Goal: Transaction & Acquisition: Obtain resource

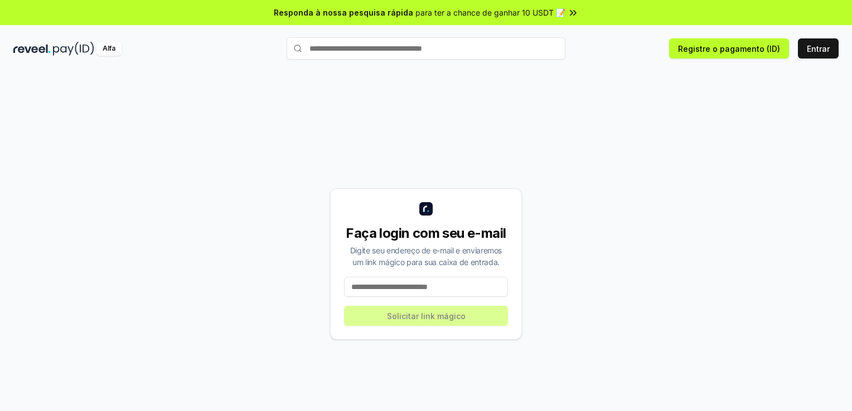
click at [426, 291] on input at bounding box center [426, 287] width 164 height 20
type input "**********"
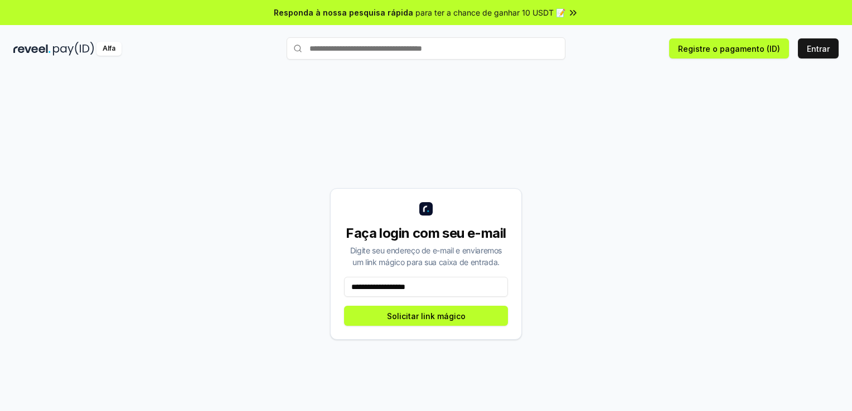
click at [573, 14] on icon at bounding box center [572, 12] width 11 height 11
click at [425, 320] on button "Solicitar link mágico" at bounding box center [426, 316] width 164 height 20
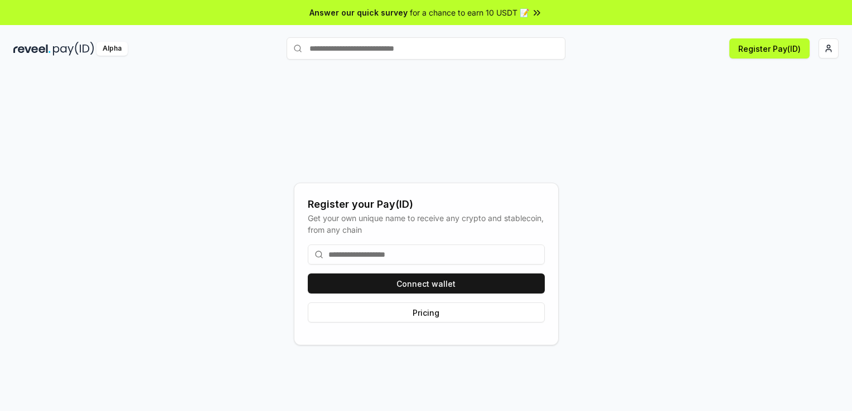
click at [341, 261] on input at bounding box center [426, 255] width 237 height 20
click at [293, 220] on div "Register your Pay(ID) Get your own unique name to receive any crypto and stable…" at bounding box center [425, 264] width 825 height 358
click at [363, 258] on input at bounding box center [426, 255] width 237 height 20
click at [279, 258] on div "Register your Pay(ID) Get your own unique name to receive any crypto and stable…" at bounding box center [425, 264] width 825 height 358
click at [359, 253] on input at bounding box center [426, 255] width 237 height 20
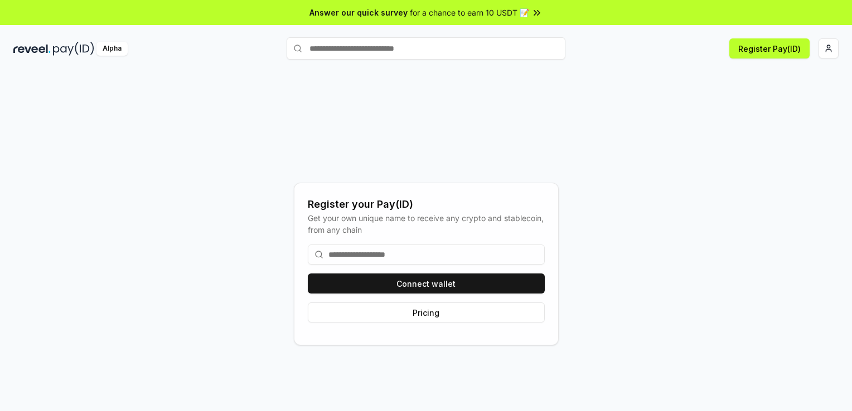
type input "*"
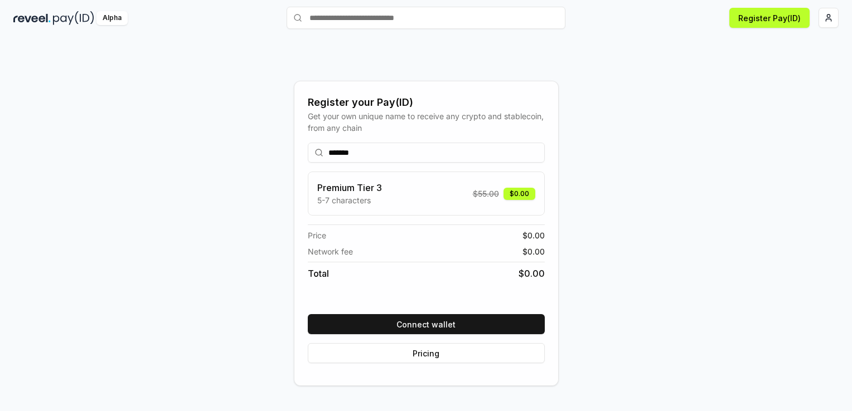
scroll to position [31, 0]
click at [332, 151] on input "*******" at bounding box center [426, 152] width 237 height 20
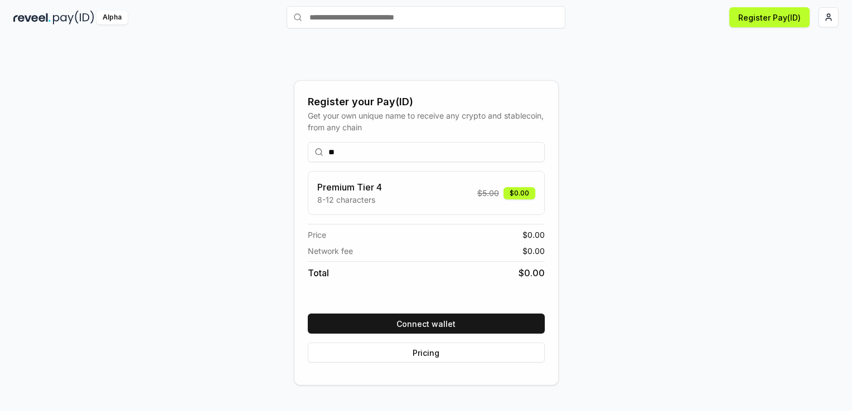
type input "*"
drag, startPoint x: 407, startPoint y: 153, endPoint x: 294, endPoint y: 156, distance: 112.6
click at [294, 156] on div "**********" at bounding box center [426, 232] width 265 height 305
type input "*******"
click at [426, 354] on button "Pricing" at bounding box center [426, 353] width 237 height 20
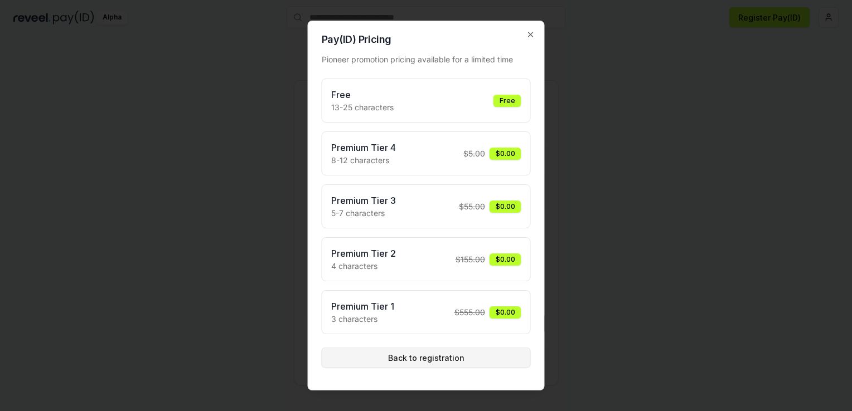
click at [421, 356] on button "Back to registration" at bounding box center [426, 358] width 209 height 20
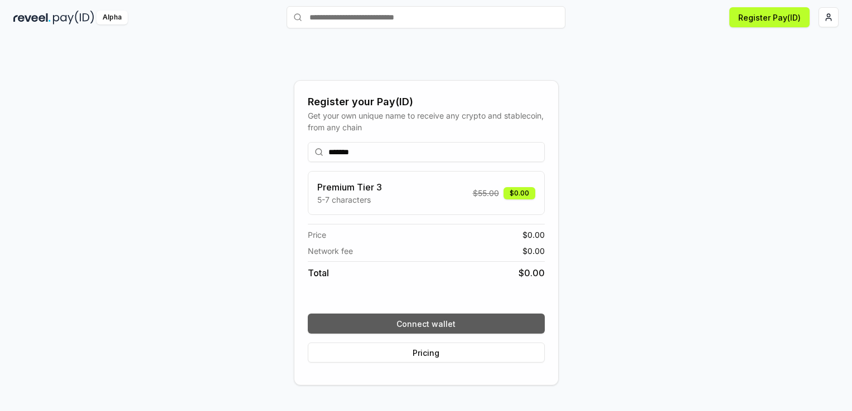
click at [419, 325] on button "Connect wallet" at bounding box center [426, 324] width 237 height 20
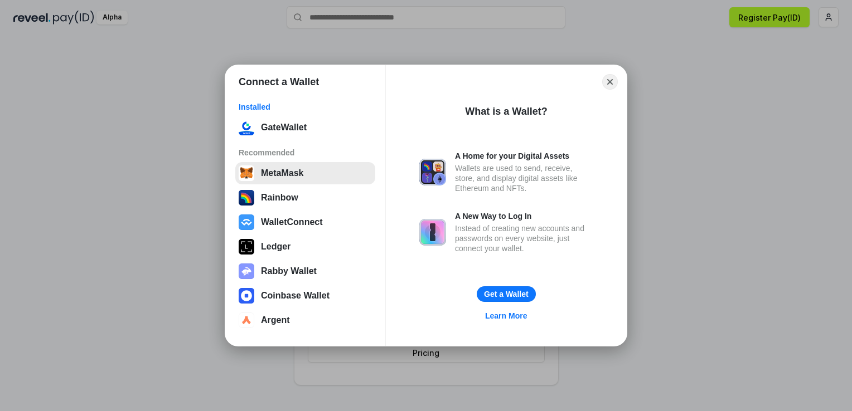
click at [272, 176] on button "MetaMask" at bounding box center [305, 173] width 140 height 22
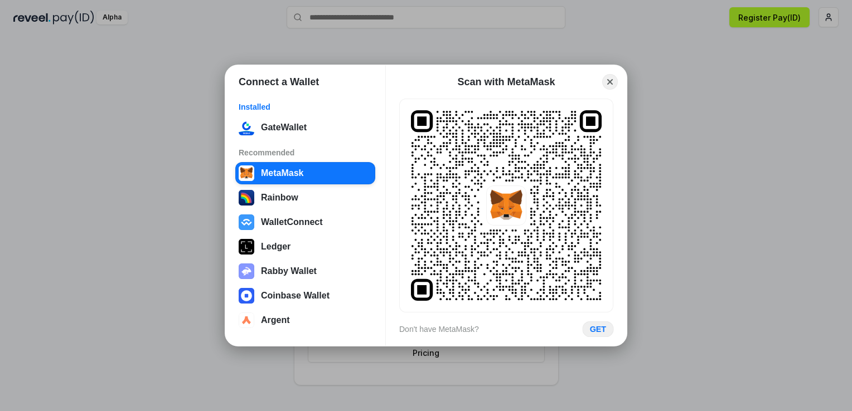
click at [596, 327] on button "GET" at bounding box center [597, 330] width 31 height 16
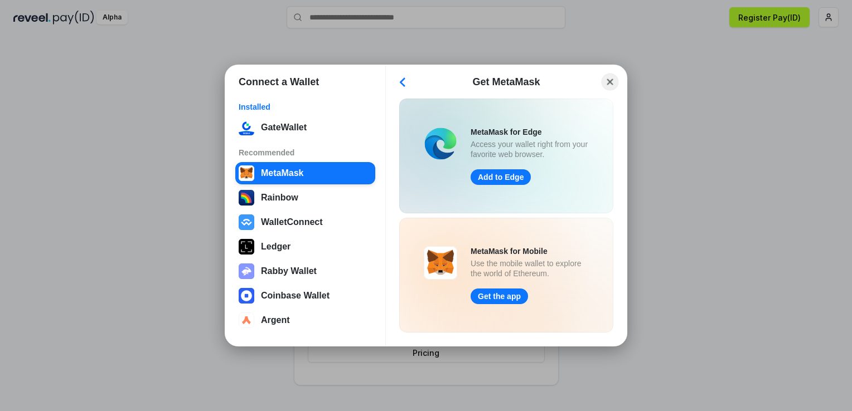
click at [604, 83] on button "Close" at bounding box center [609, 82] width 17 height 17
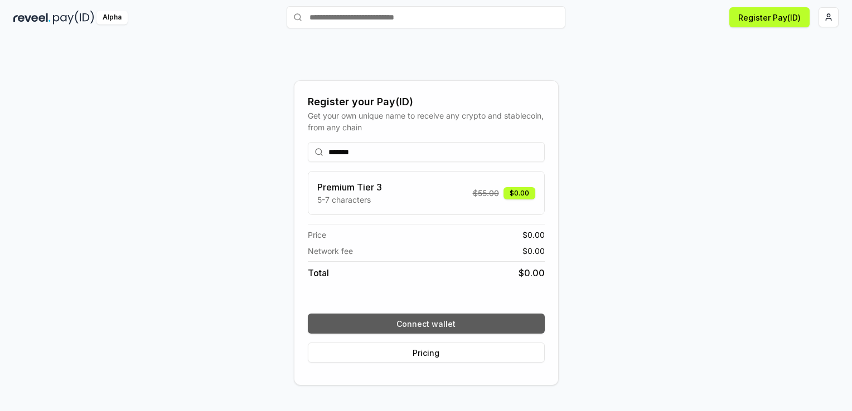
click at [432, 324] on button "Connect wallet" at bounding box center [426, 324] width 237 height 20
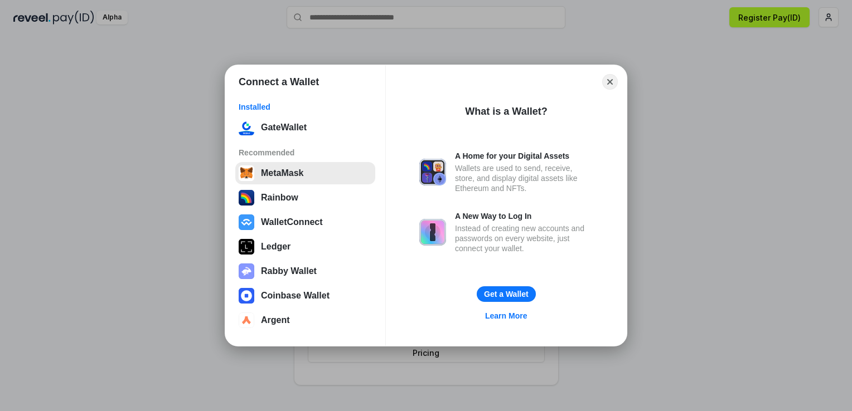
click at [284, 177] on button "MetaMask" at bounding box center [305, 173] width 140 height 22
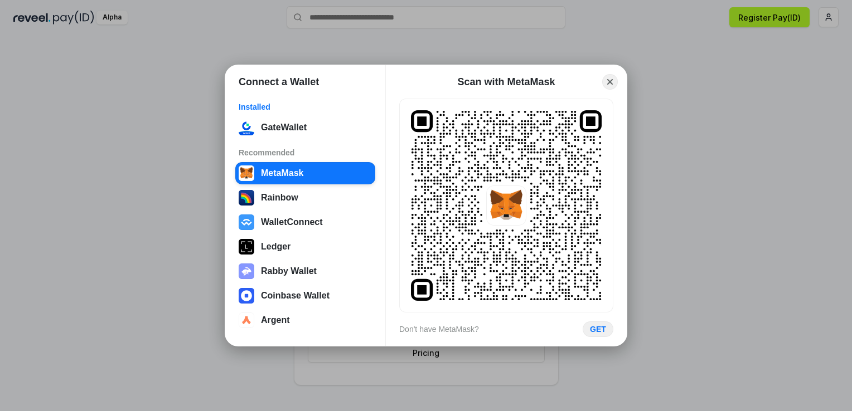
click at [538, 175] on rect at bounding box center [506, 205] width 191 height 191
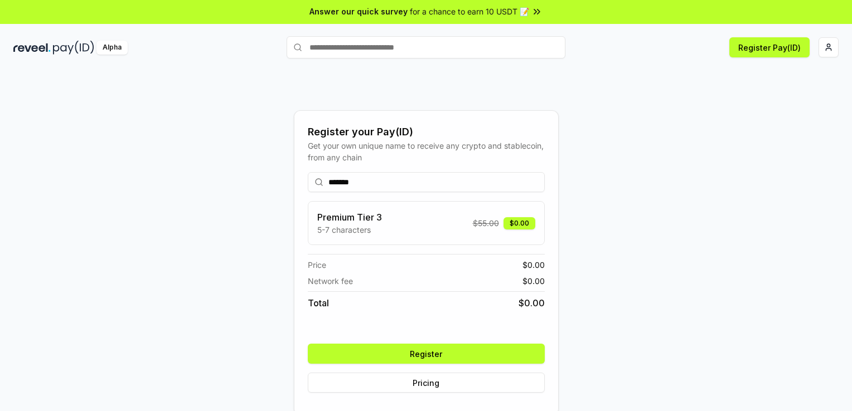
scroll to position [0, 0]
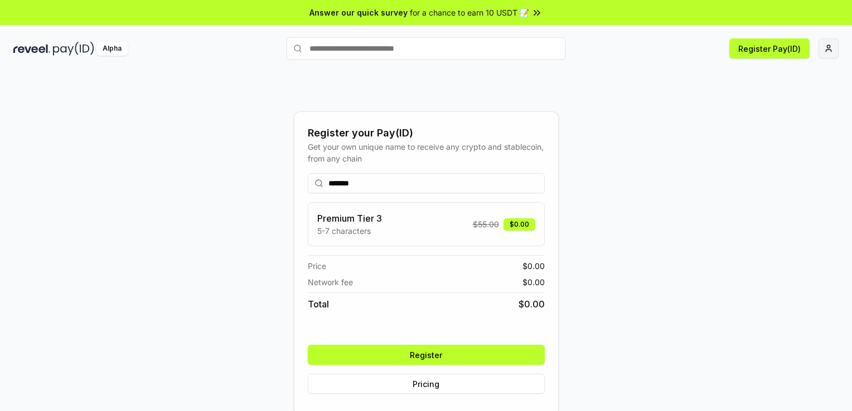
click at [825, 50] on html "Answer our quick survey for a chance to earn 10 USDT 📝 Alpha Register Pay(ID) R…" at bounding box center [426, 205] width 852 height 411
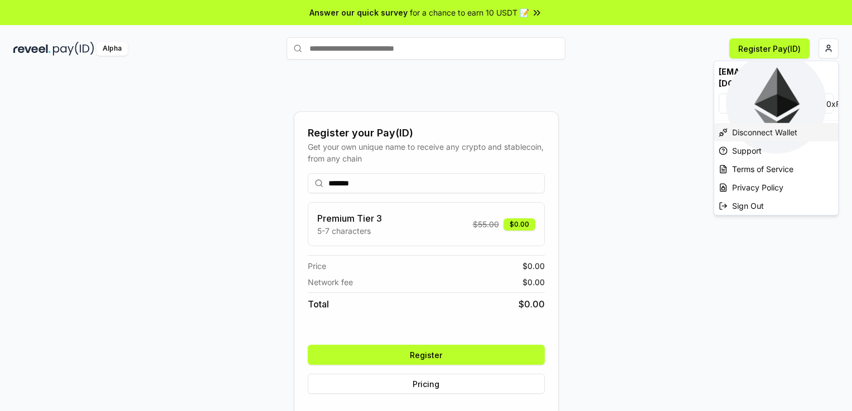
click at [780, 123] on div "Disconnect Wallet" at bounding box center [776, 132] width 124 height 18
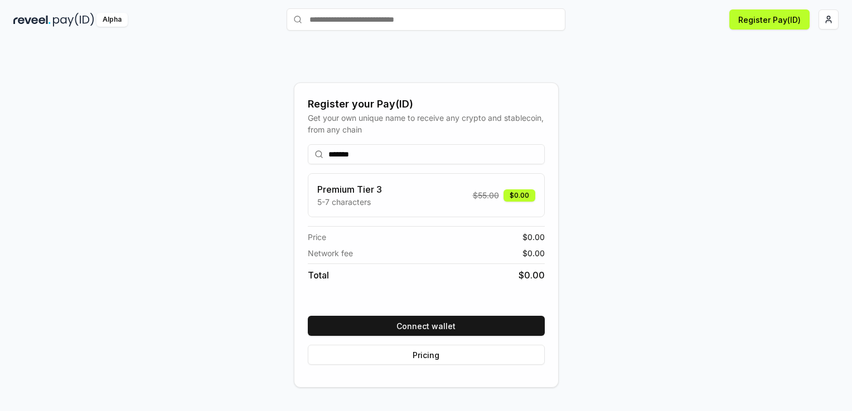
scroll to position [31, 0]
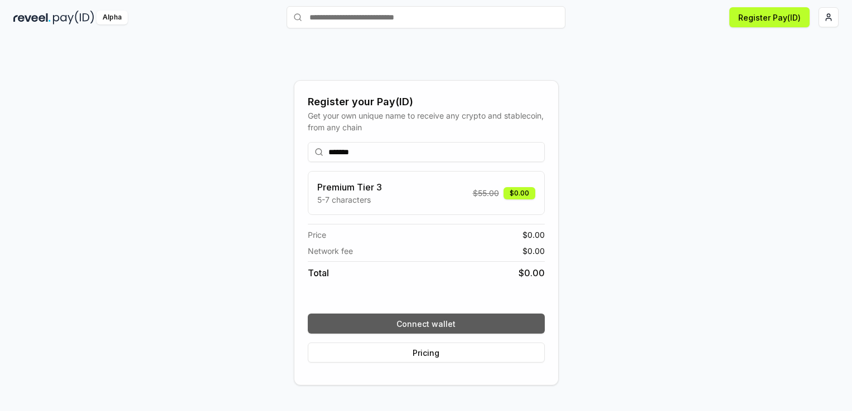
click at [445, 318] on button "Connect wallet" at bounding box center [426, 324] width 237 height 20
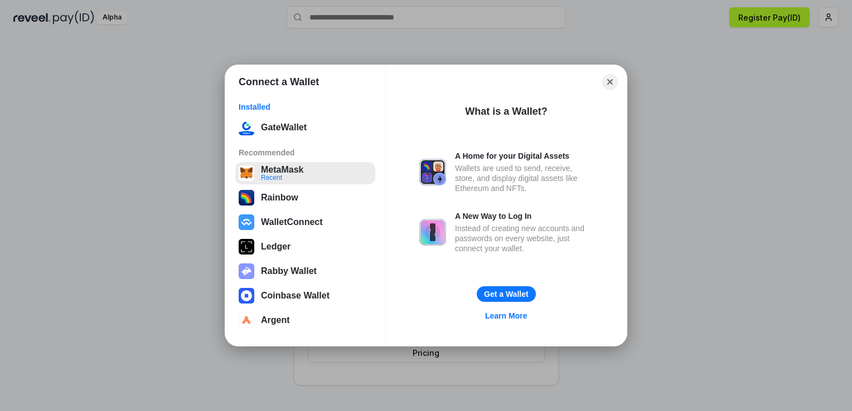
click at [303, 179] on button "MetaMask Recent" at bounding box center [305, 173] width 140 height 22
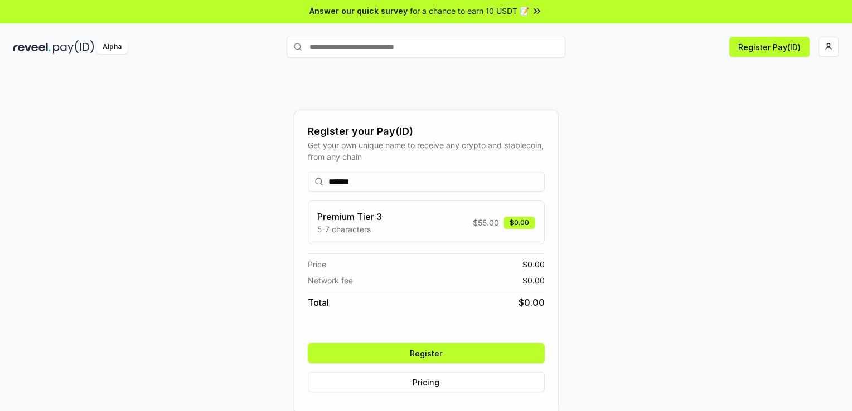
scroll to position [0, 0]
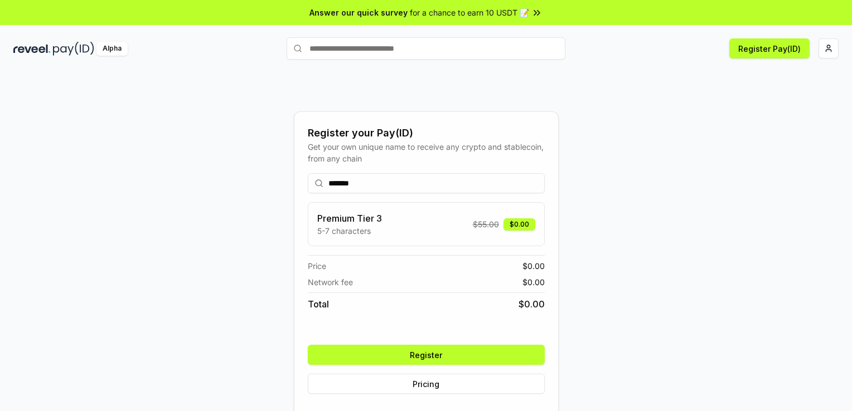
click at [469, 14] on span "for a chance to earn 10 USDT 📝" at bounding box center [469, 13] width 119 height 12
click at [111, 48] on div "Alpha" at bounding box center [111, 49] width 31 height 14
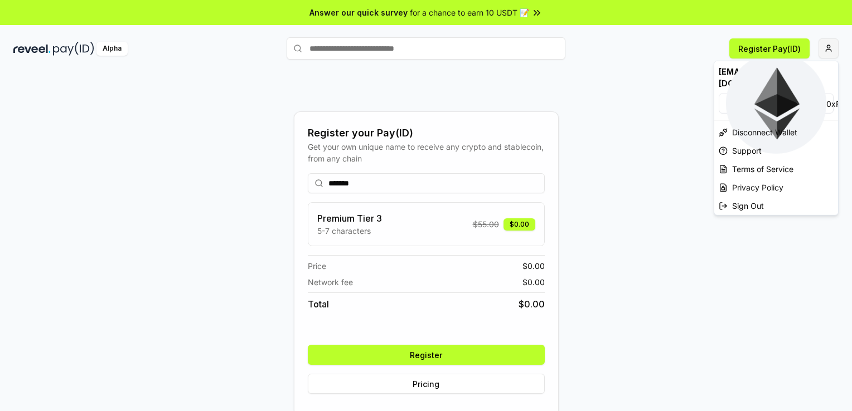
click at [823, 45] on html "Answer our quick survey for a chance to earn 10 USDT 📝 Alpha Register Pay(ID) R…" at bounding box center [426, 205] width 852 height 411
click at [826, 98] on span "0xF7E539E1bE1f ..." at bounding box center [859, 104] width 67 height 12
click at [744, 197] on div "Sign Out" at bounding box center [776, 206] width 124 height 18
